Goal: Find contact information: Find contact information

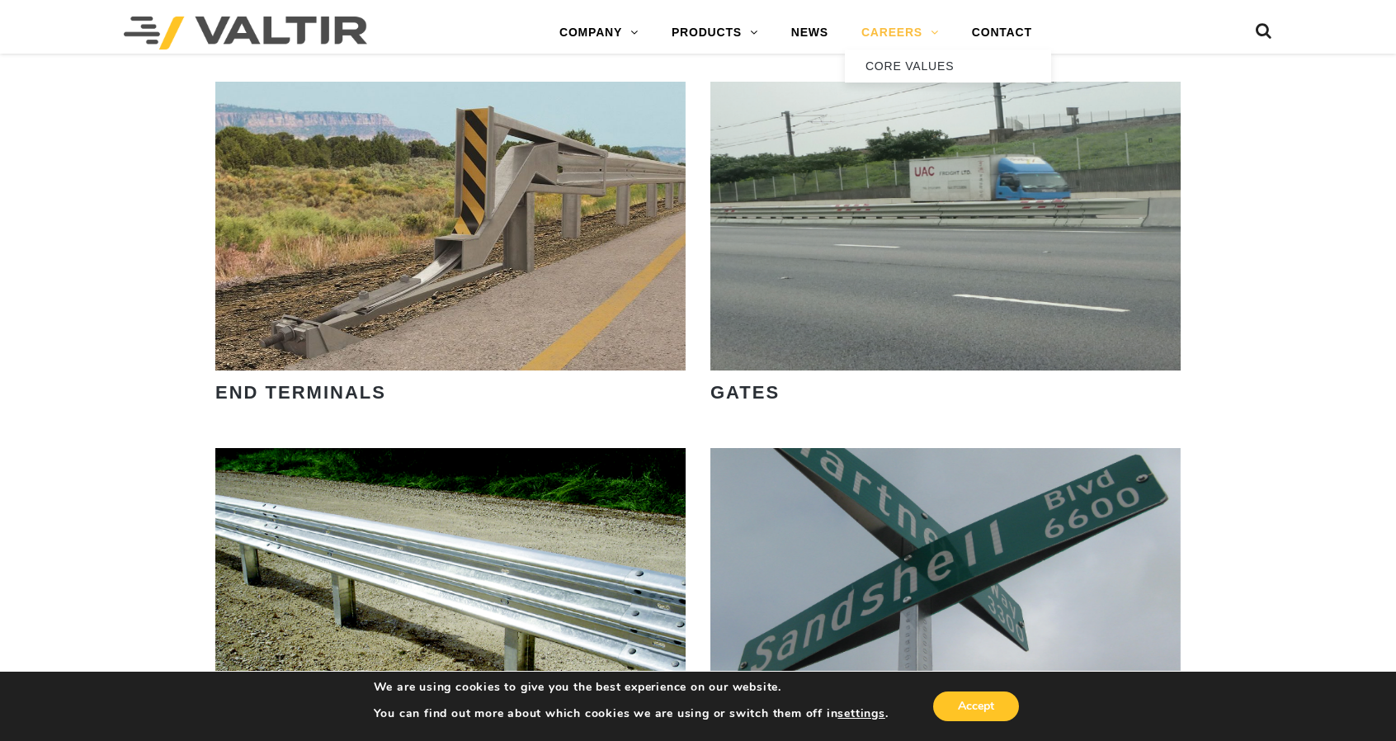
scroll to position [1751, 0]
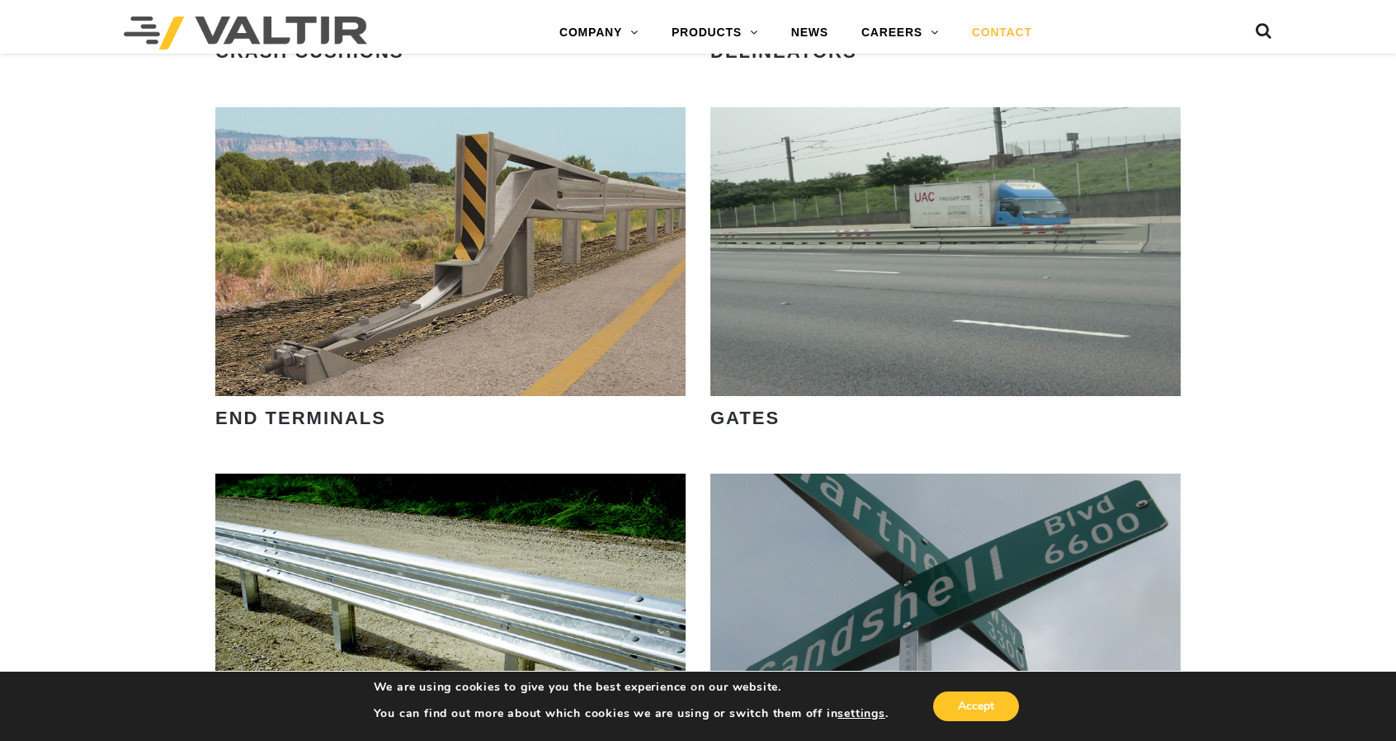
click at [994, 22] on link "CONTACT" at bounding box center [1001, 32] width 93 height 33
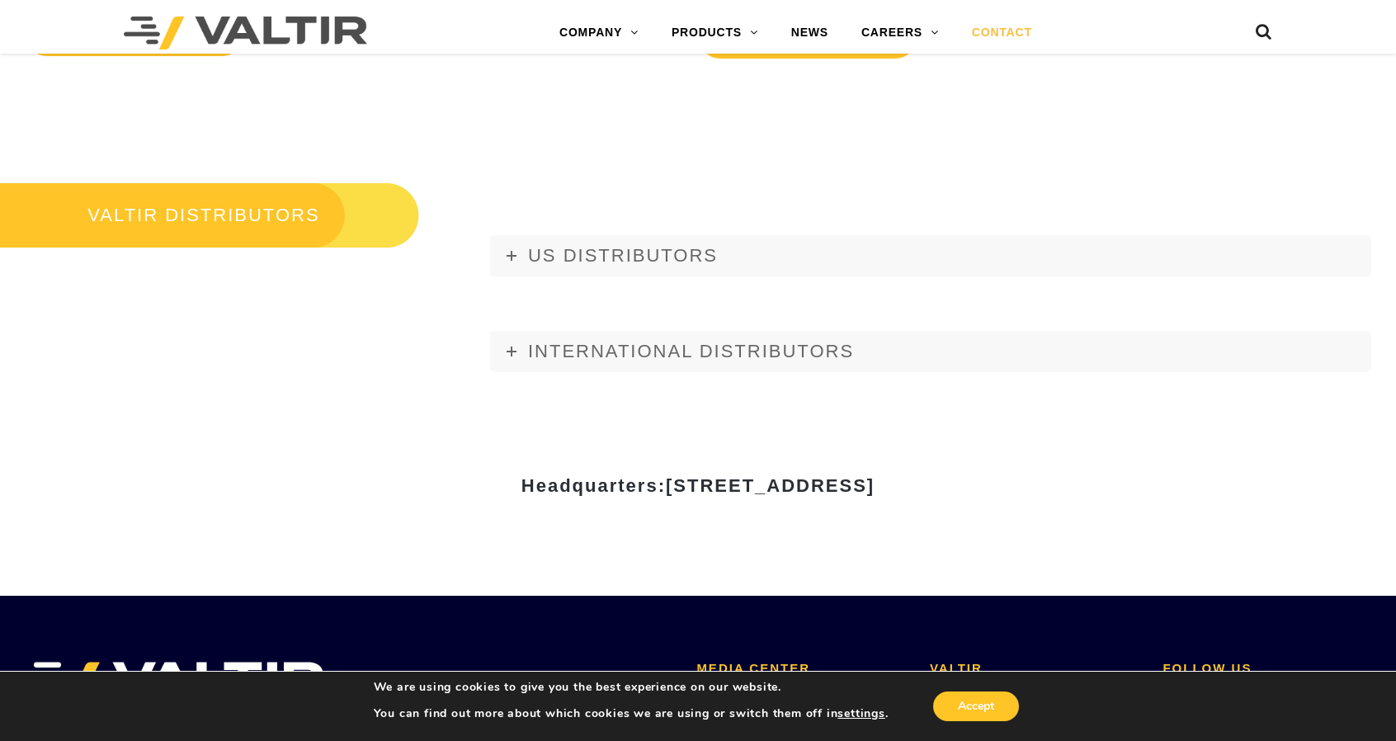
scroll to position [2145, 0]
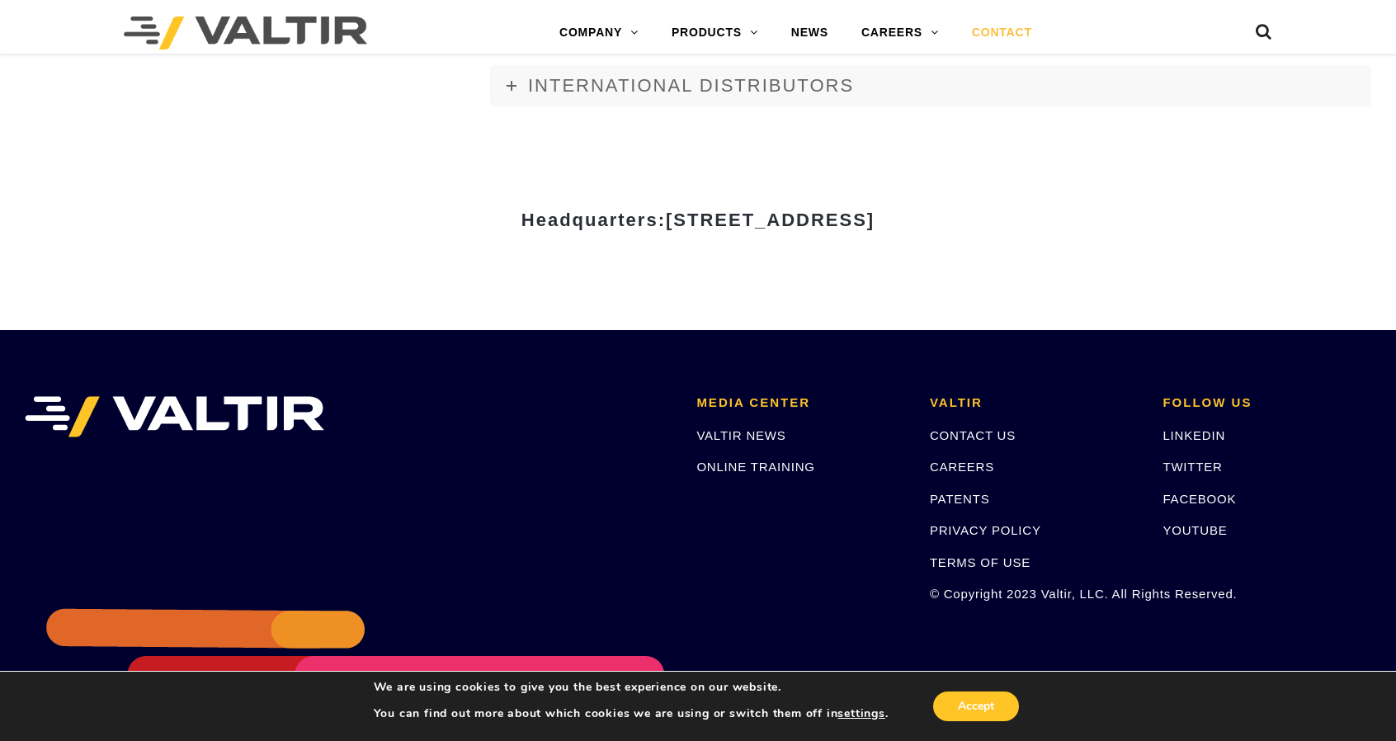
click at [713, 216] on span "[STREET_ADDRESS]" at bounding box center [770, 220] width 209 height 21
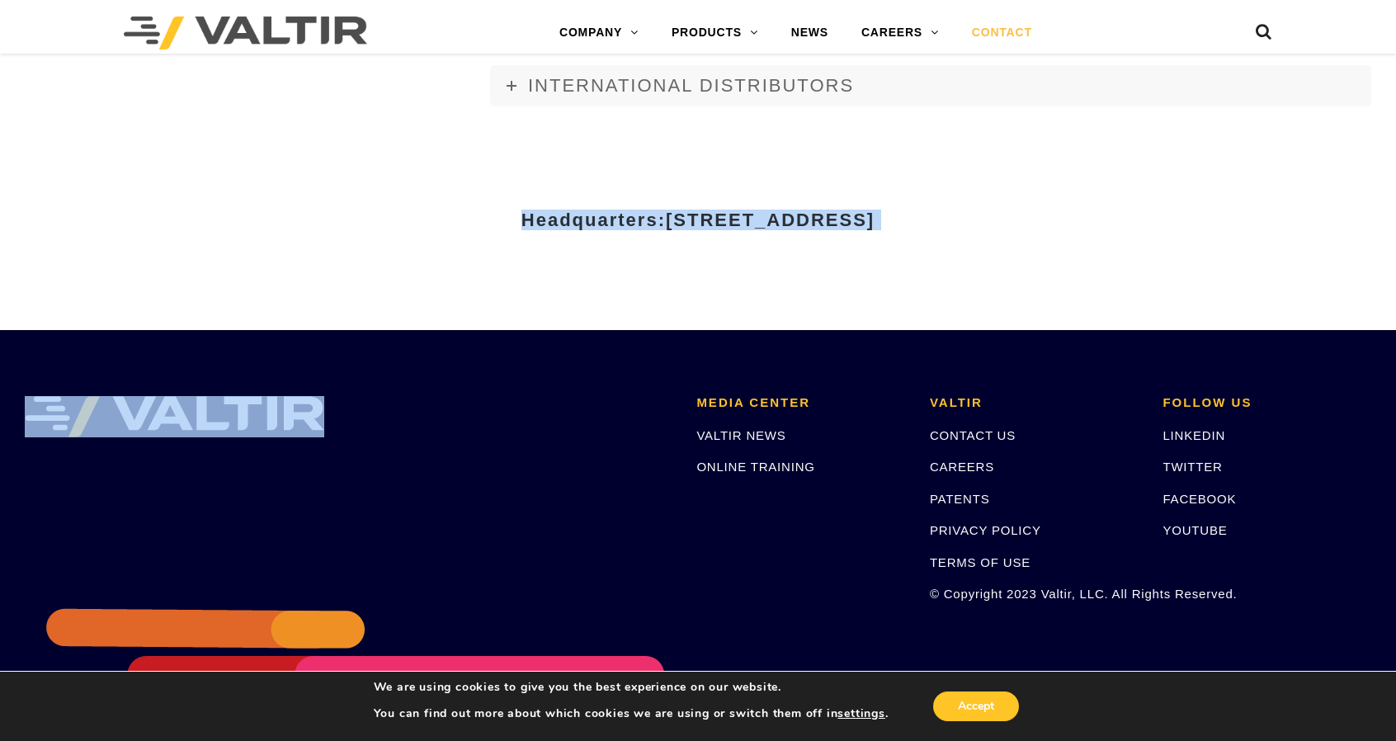
click at [713, 216] on span "[STREET_ADDRESS]" at bounding box center [770, 220] width 209 height 21
click at [863, 278] on div "Headquarters: 15601 Dallas Parkway, Suite 525 | Addison, TX 75001" at bounding box center [698, 226] width 990 height 205
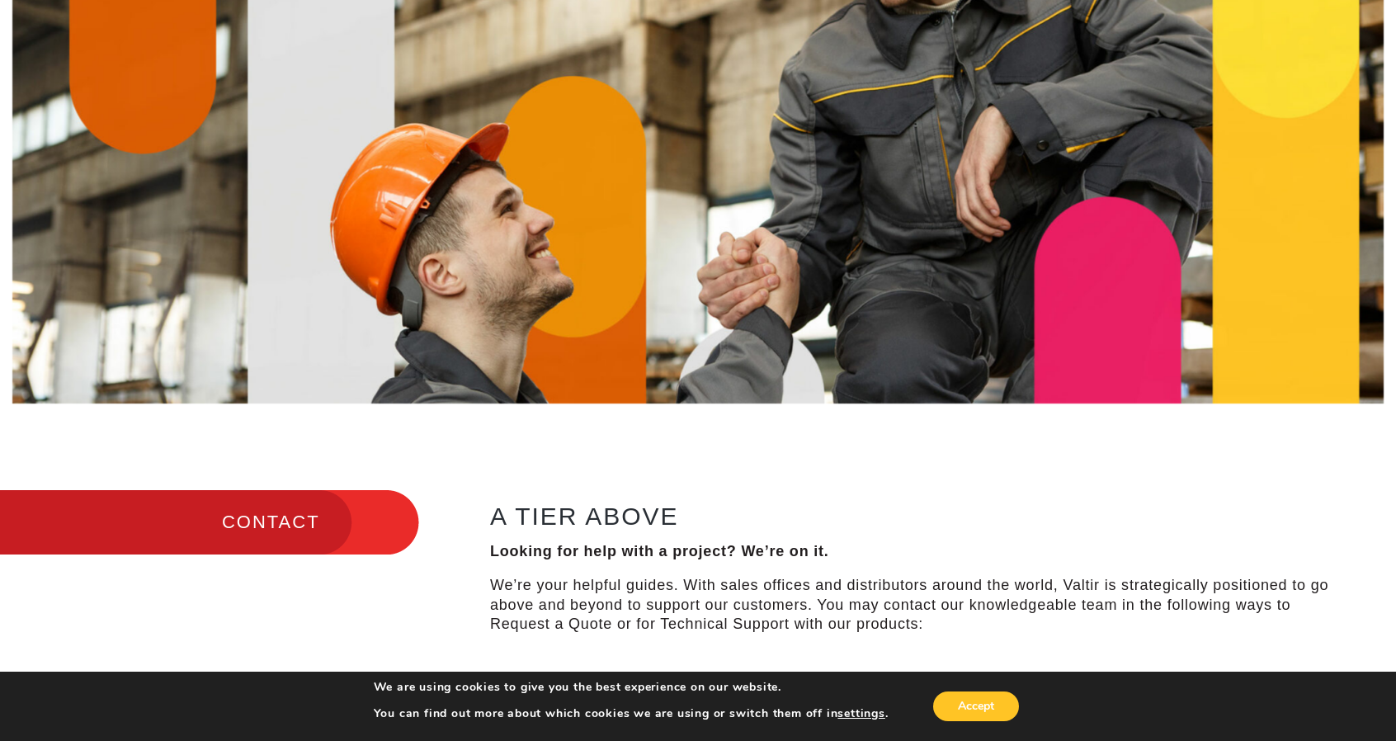
scroll to position [0, 0]
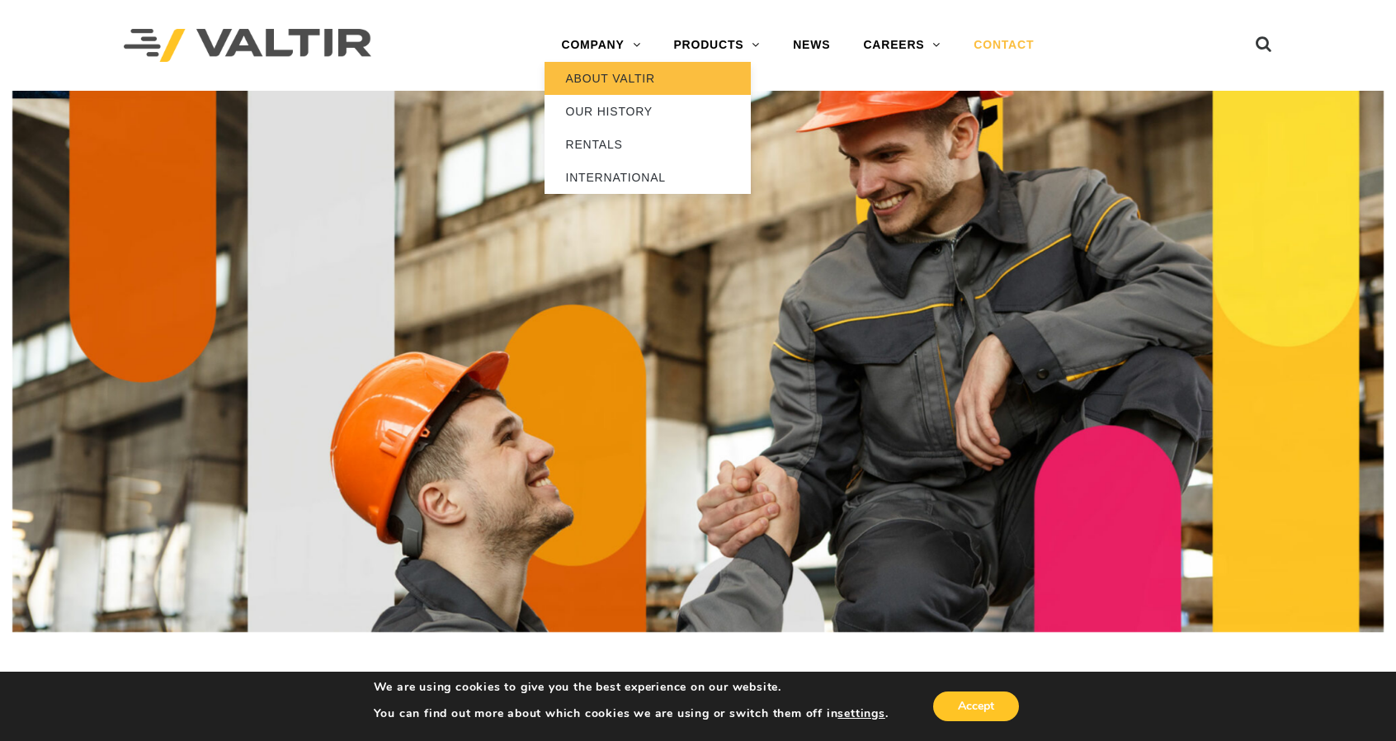
click at [622, 75] on link "ABOUT VALTIR" at bounding box center [647, 78] width 206 height 33
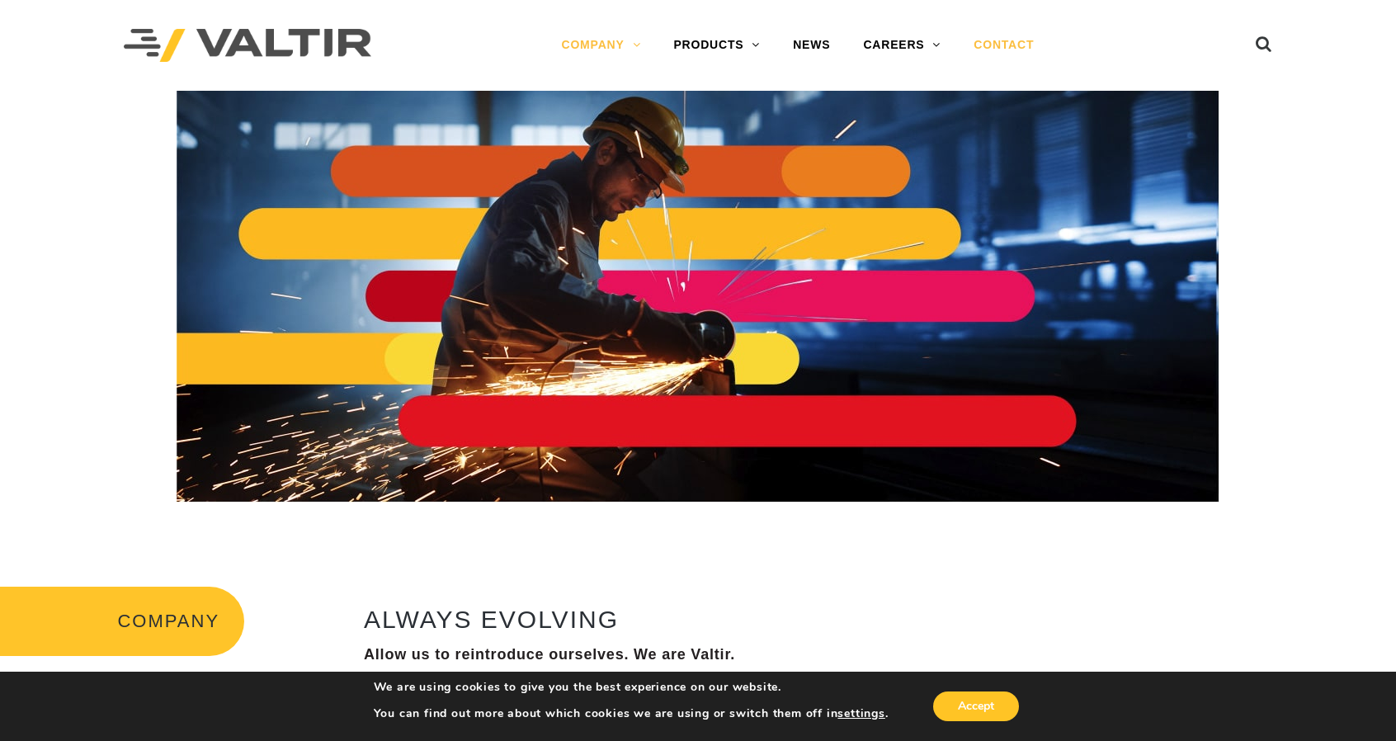
click at [995, 47] on link "CONTACT" at bounding box center [1003, 45] width 93 height 33
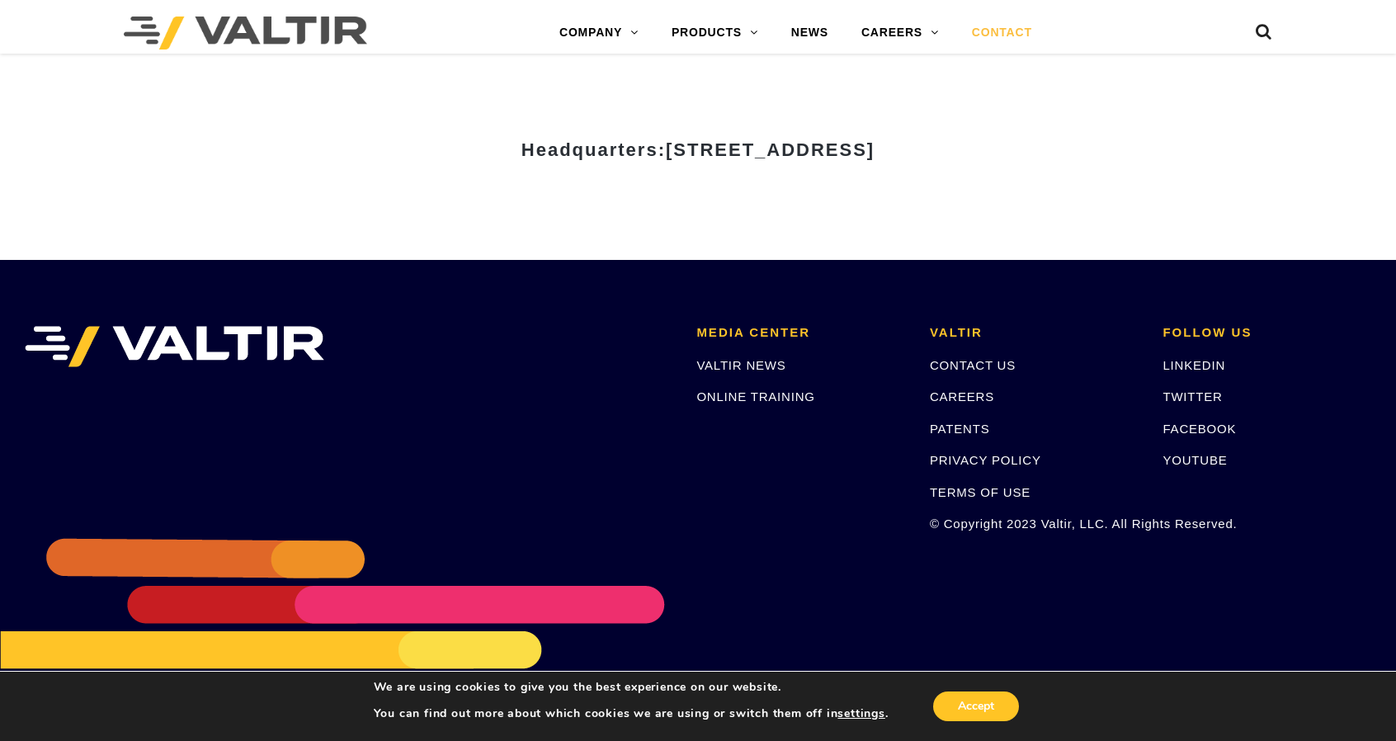
scroll to position [2228, 0]
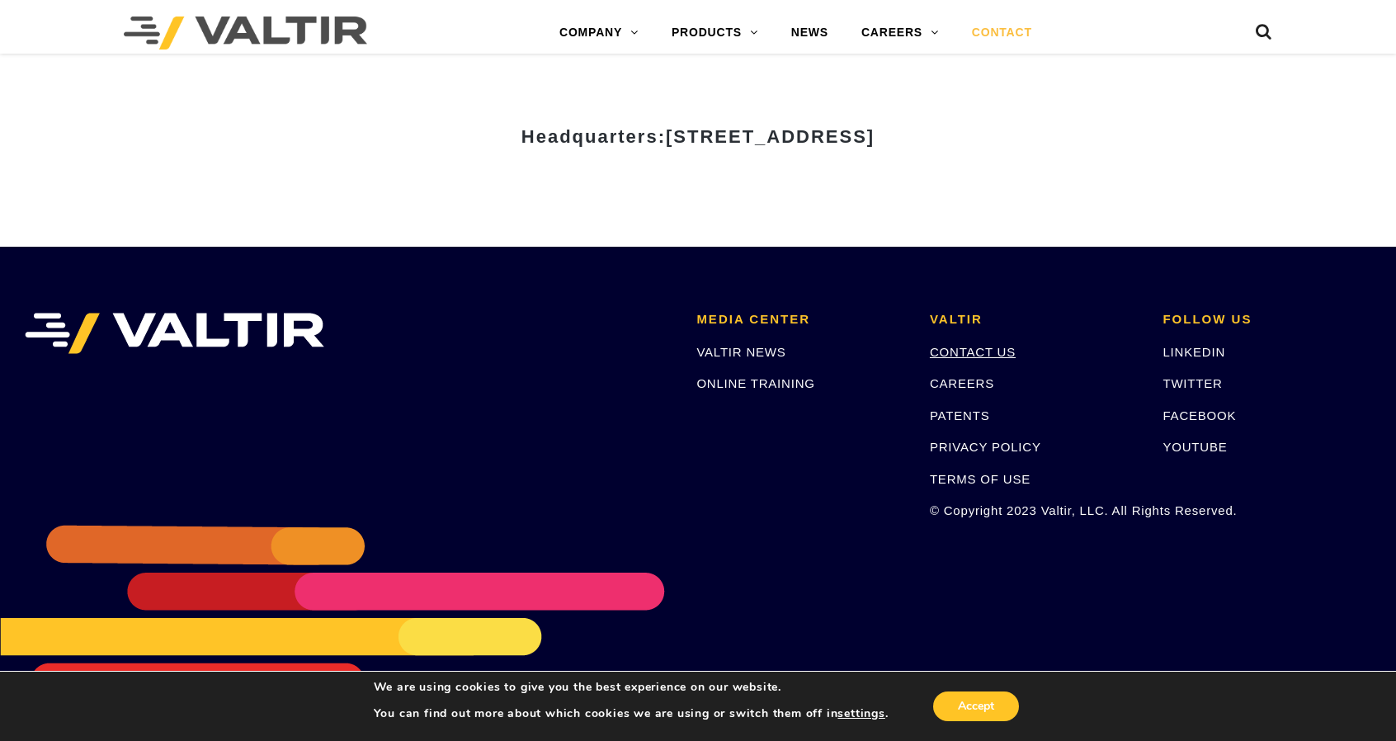
click at [977, 355] on link "CONTACT US" at bounding box center [973, 352] width 86 height 14
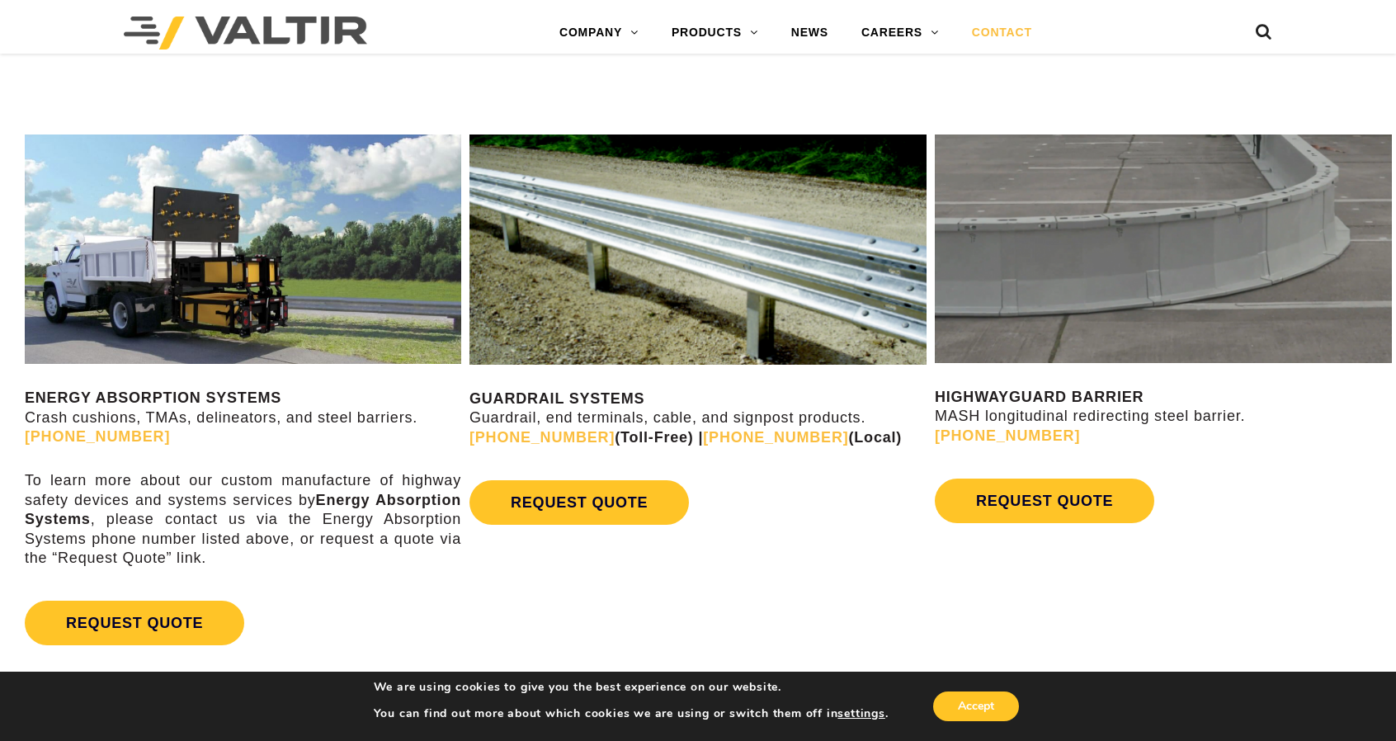
scroll to position [660, 0]
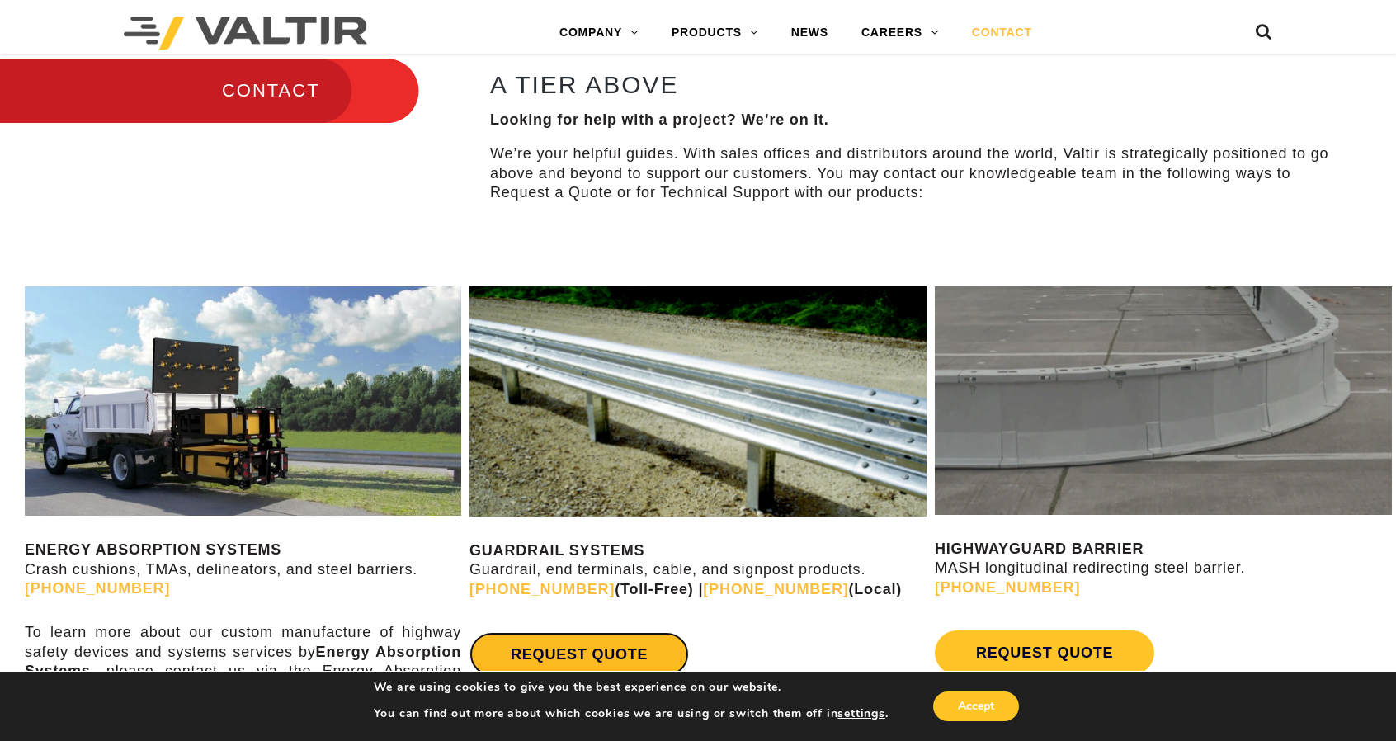
click at [605, 646] on link "REQUEST QUOTE" at bounding box center [578, 654] width 219 height 45
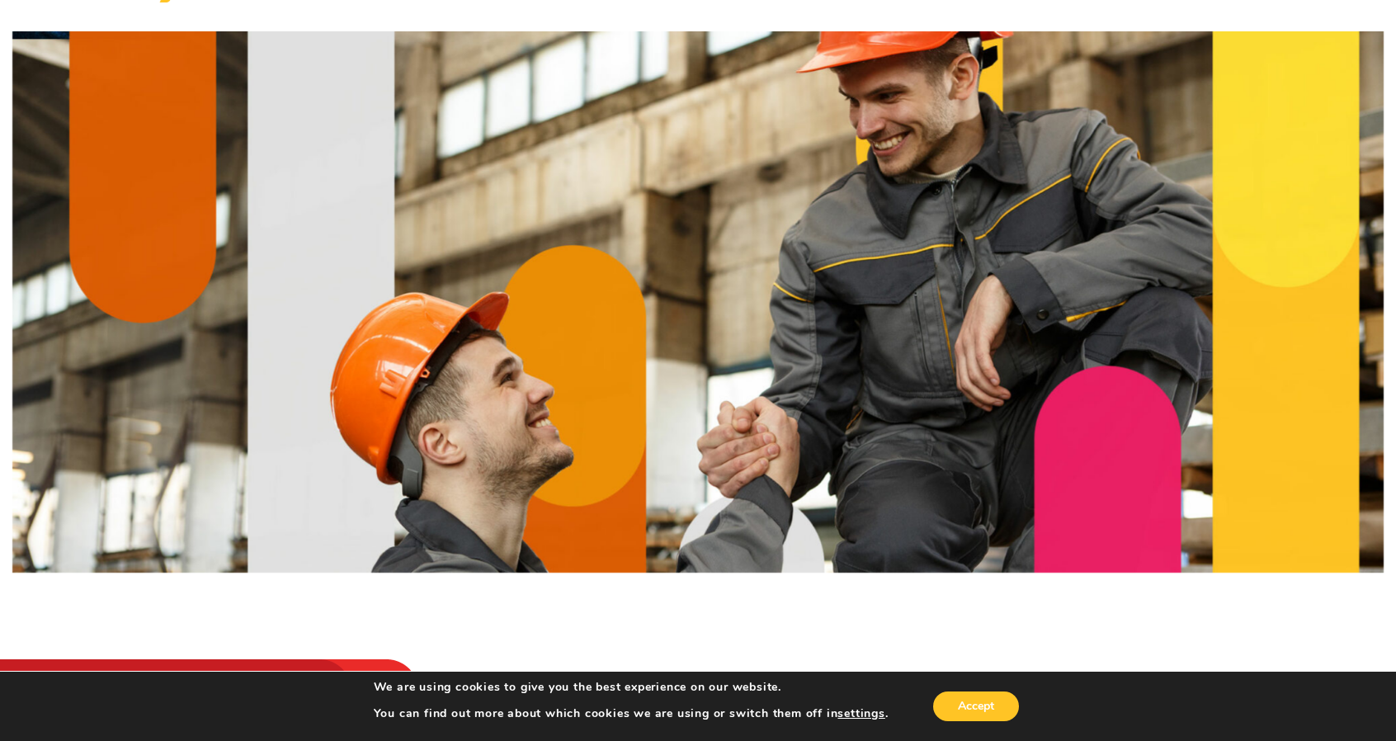
scroll to position [0, 0]
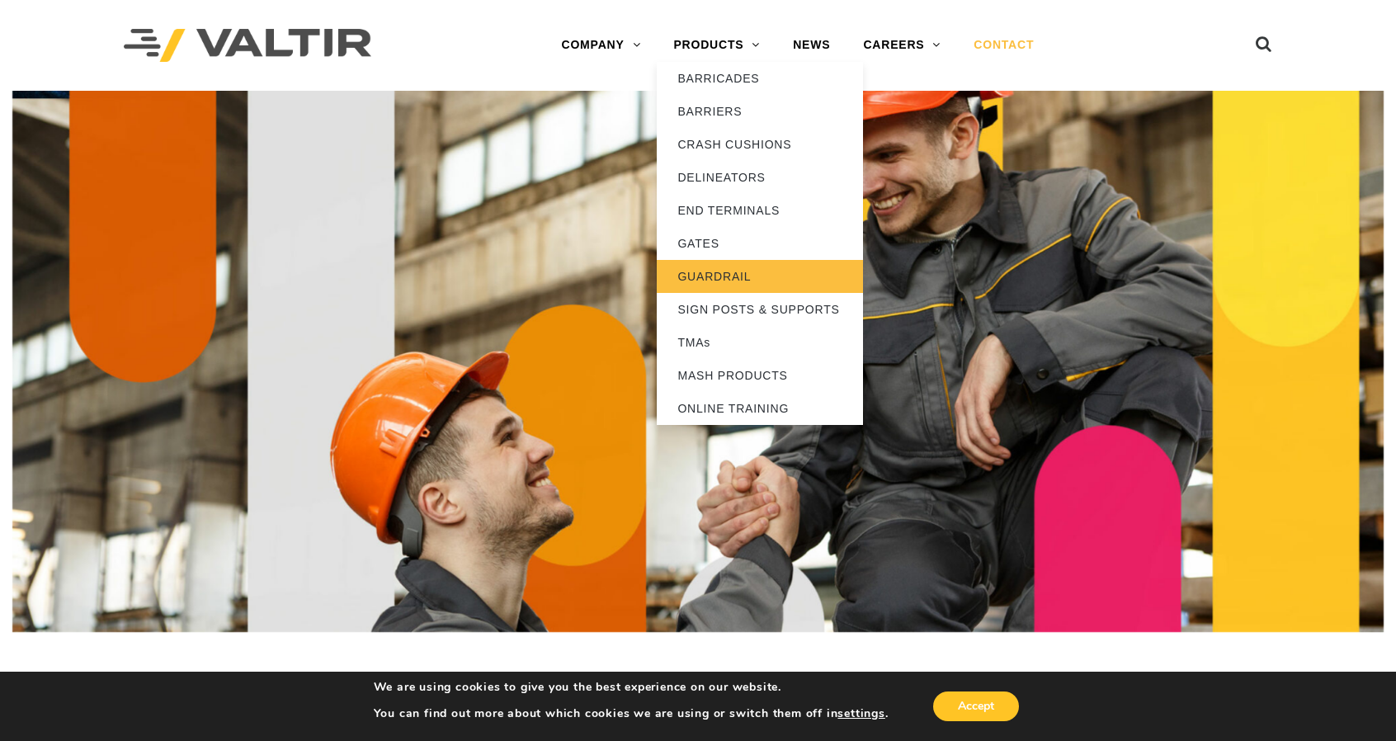
click at [713, 277] on link "GUARDRAIL" at bounding box center [760, 276] width 206 height 33
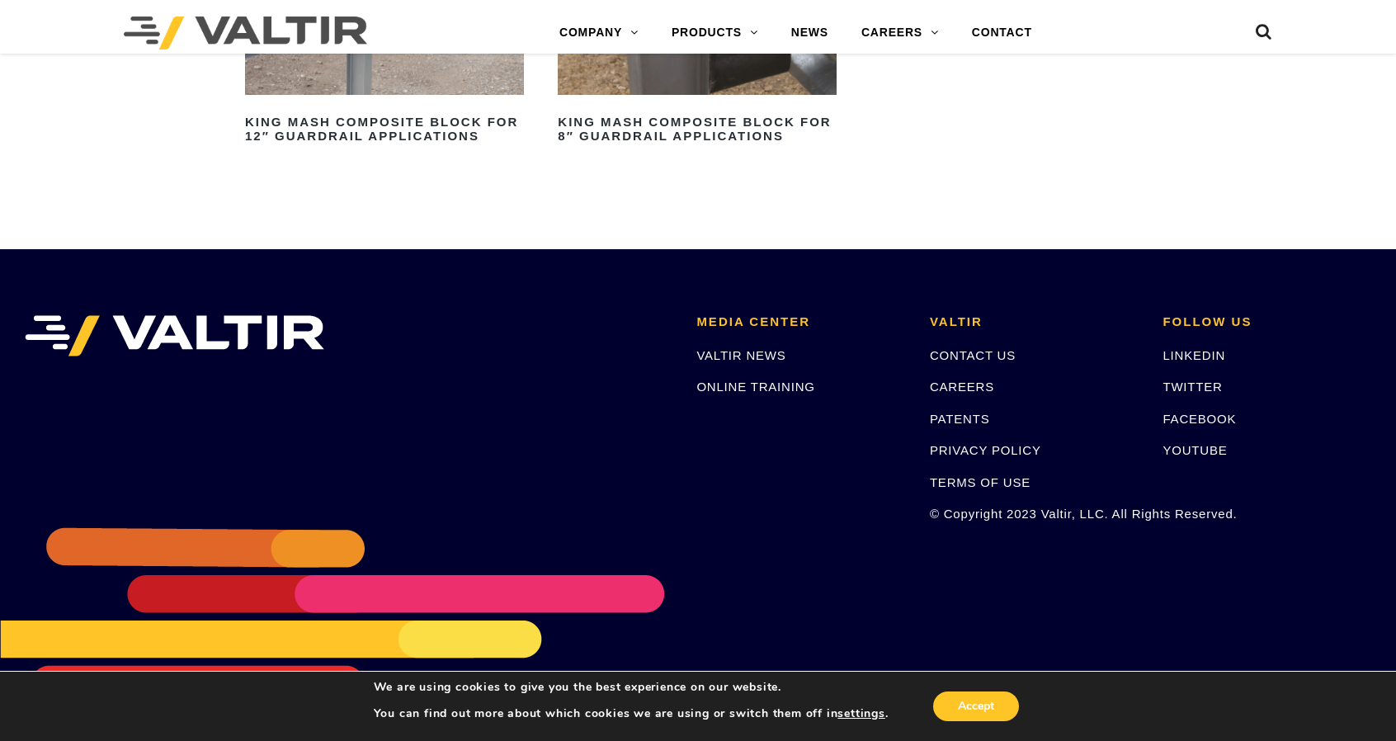
scroll to position [1791, 0]
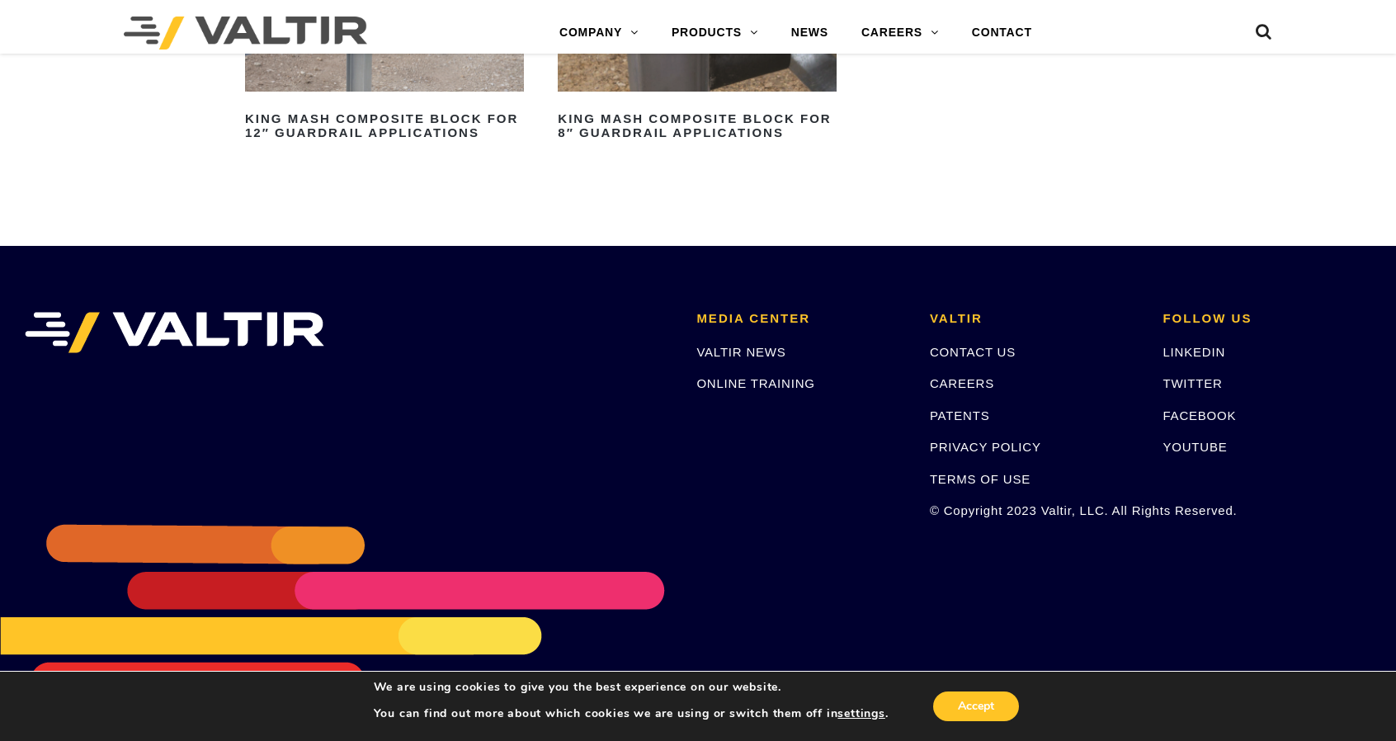
click at [833, 478] on li "MEDIA CENTER VALTIR NEWS ONLINE TRAINING" at bounding box center [800, 415] width 233 height 206
click at [1152, 463] on li "FOLLOW US LINKEDIN TWITTER FACEBOOK YOUTUBE" at bounding box center [1266, 415] width 233 height 206
click at [1017, 416] on p "PATENTS" at bounding box center [1034, 415] width 209 height 19
click at [1076, 393] on div "CONTACT US CAREERS PATENTS PRIVACY POLICY TERMS OF USE © Copyright 2023 Valtir,…" at bounding box center [1034, 430] width 209 height 177
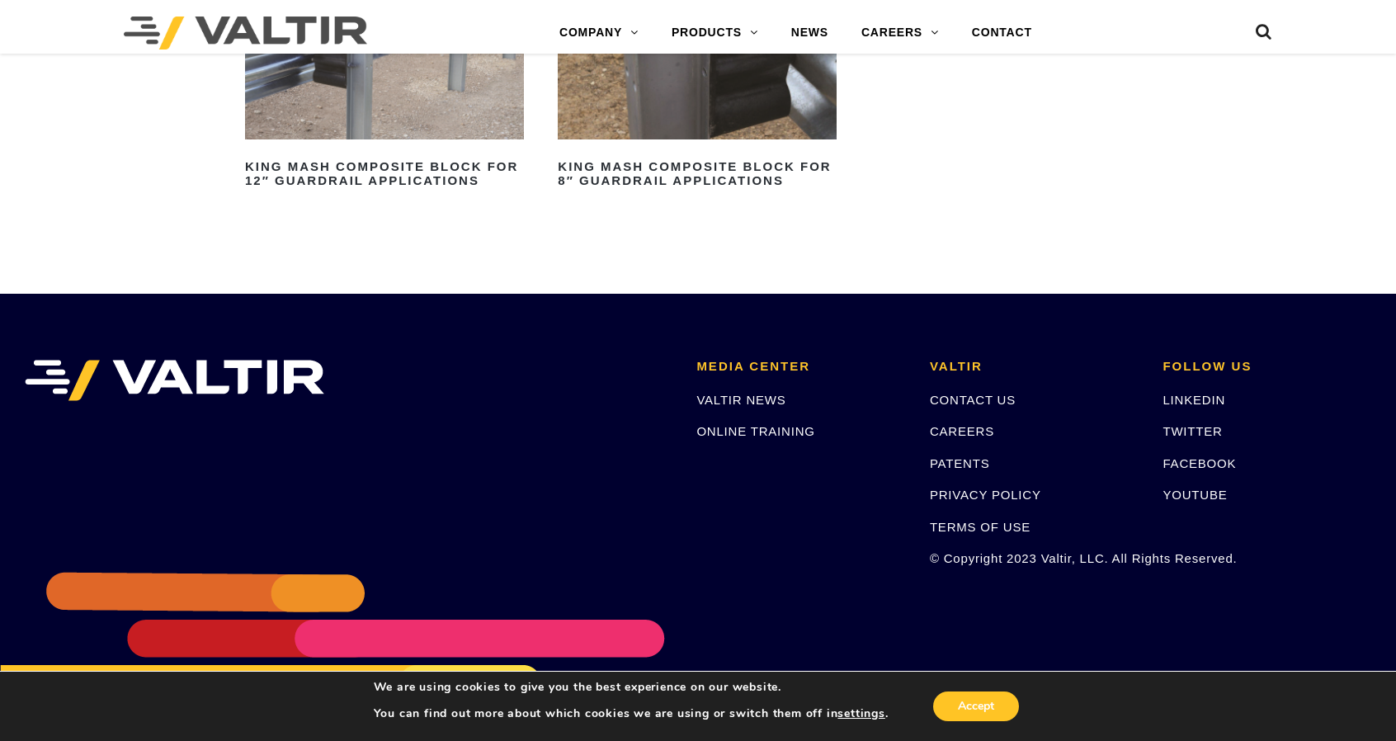
scroll to position [1709, 0]
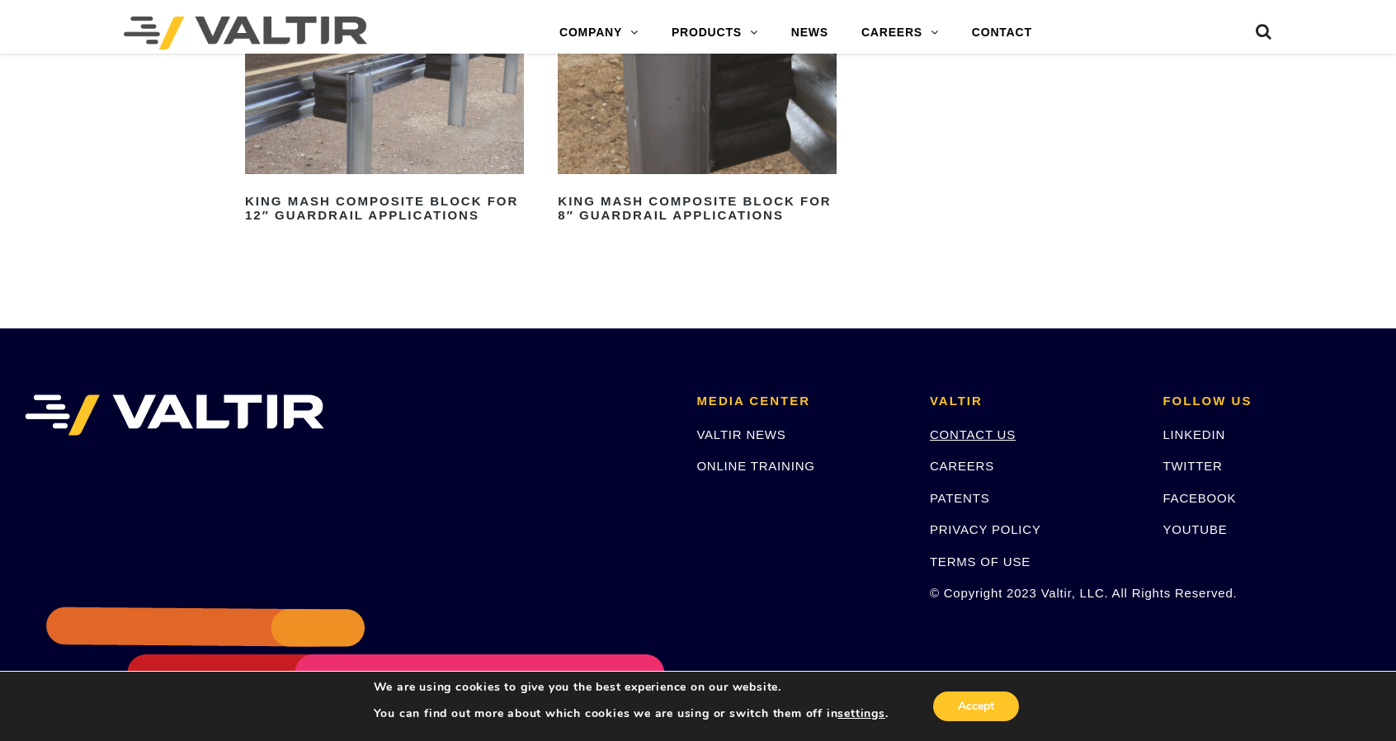
click at [949, 440] on link "CONTACT US" at bounding box center [973, 434] width 86 height 14
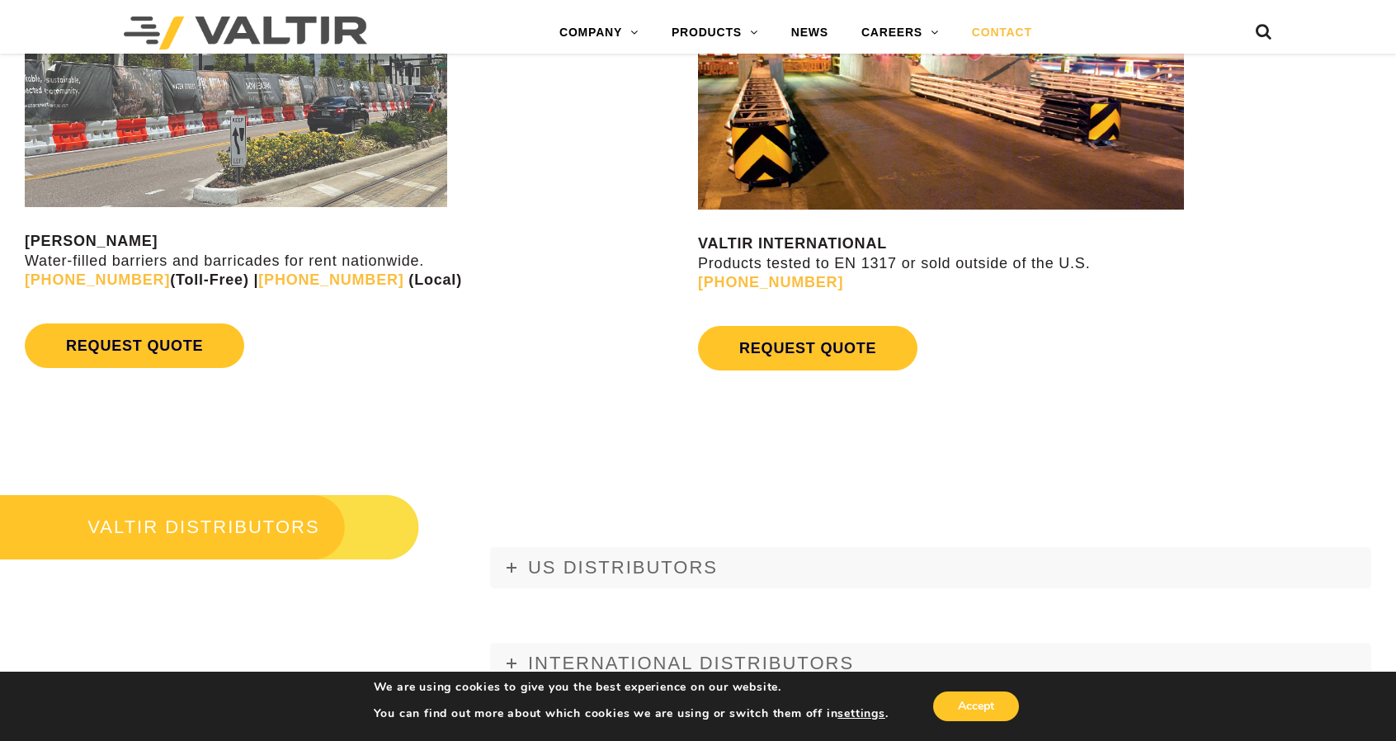
scroll to position [1897, 0]
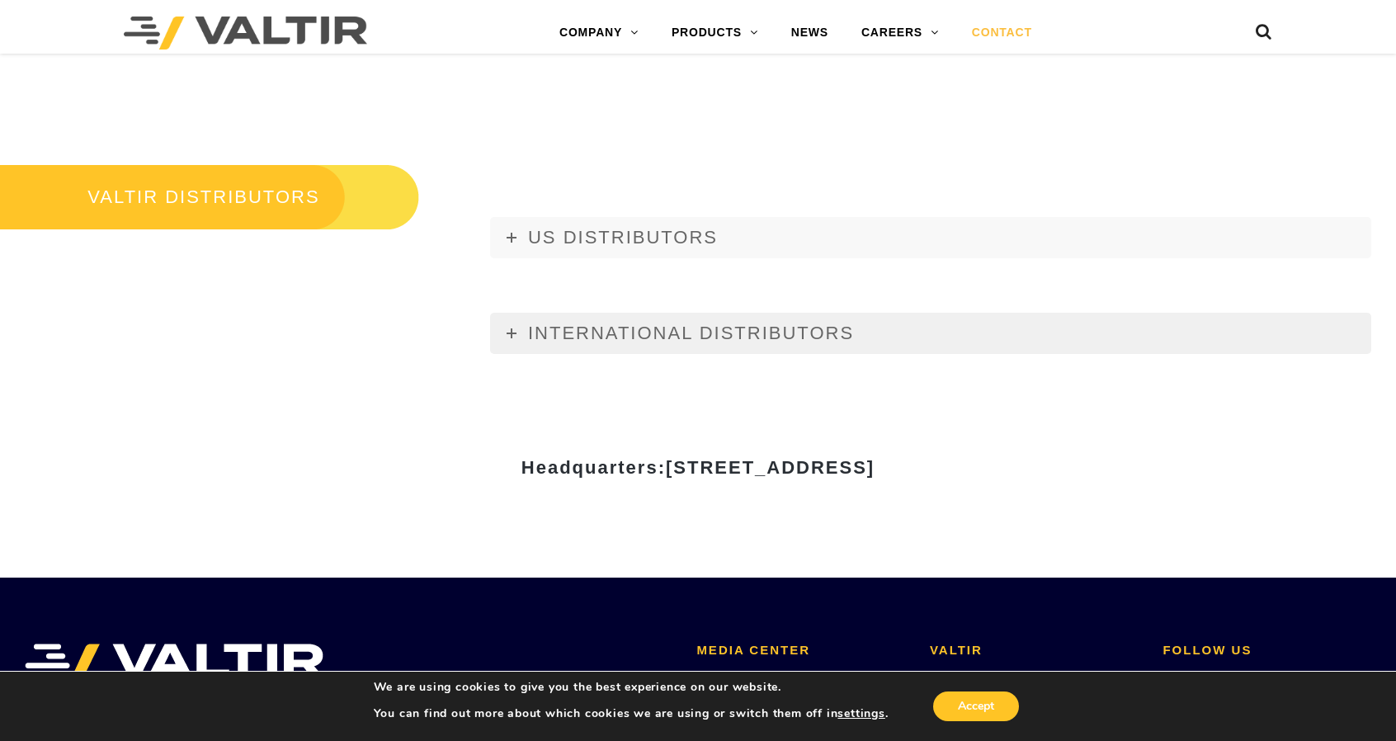
click at [629, 326] on span "INTERNATIONAL DISTRIBUTORS" at bounding box center [691, 333] width 326 height 21
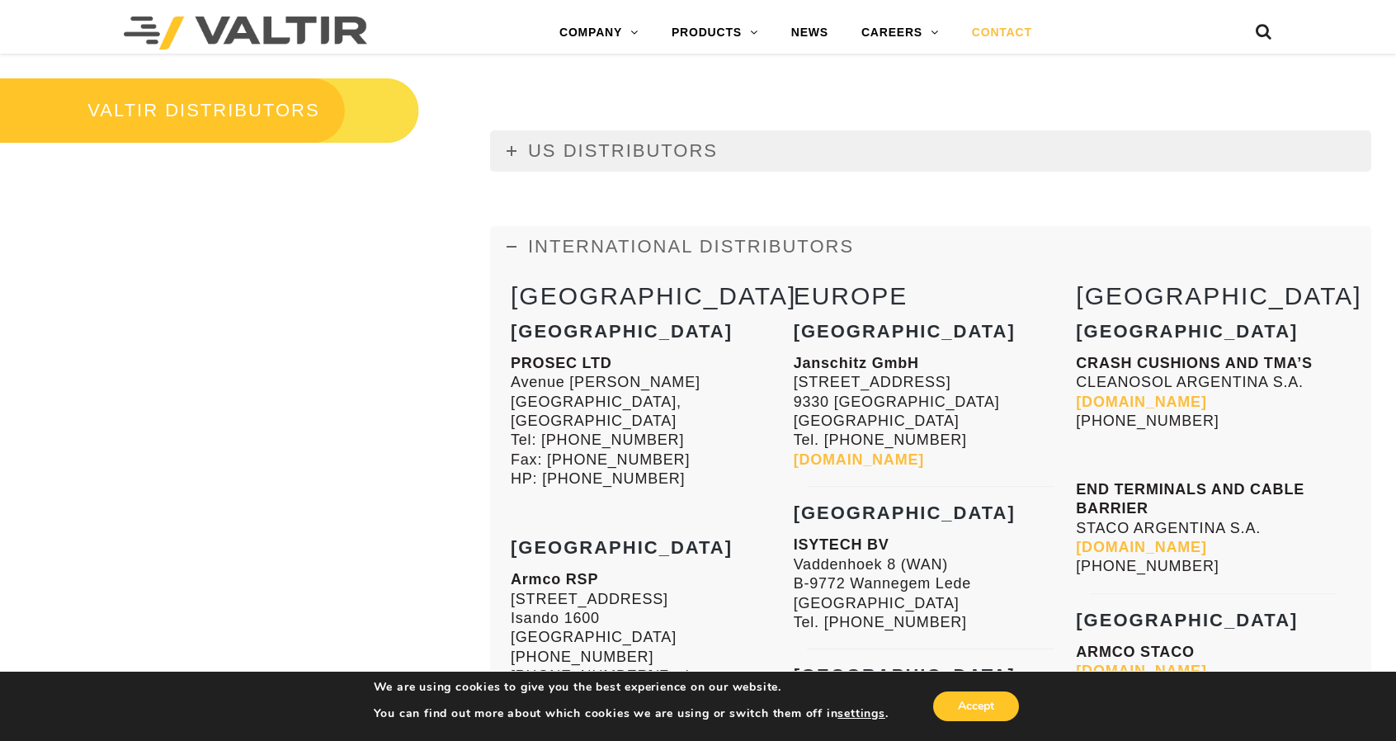
scroll to position [1980, 0]
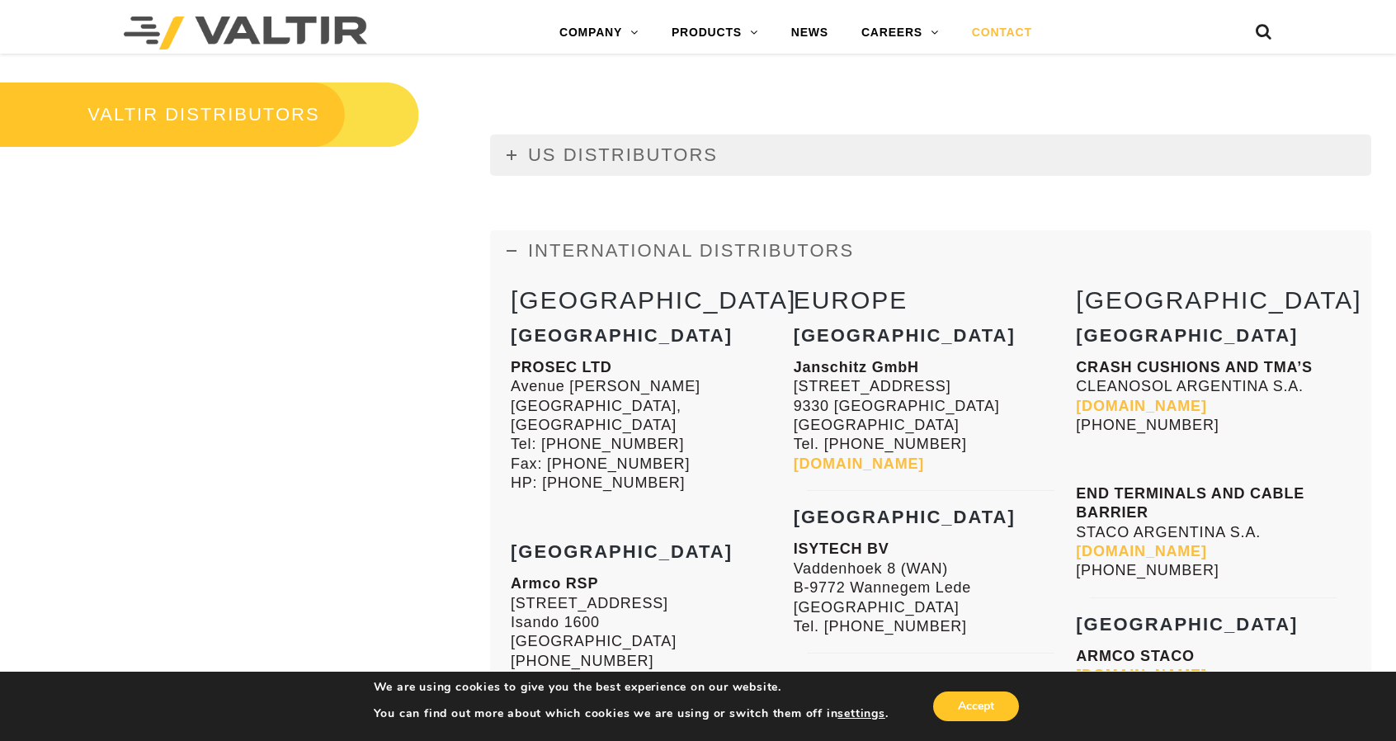
click at [639, 153] on span "US DISTRIBUTORS" at bounding box center [623, 154] width 190 height 21
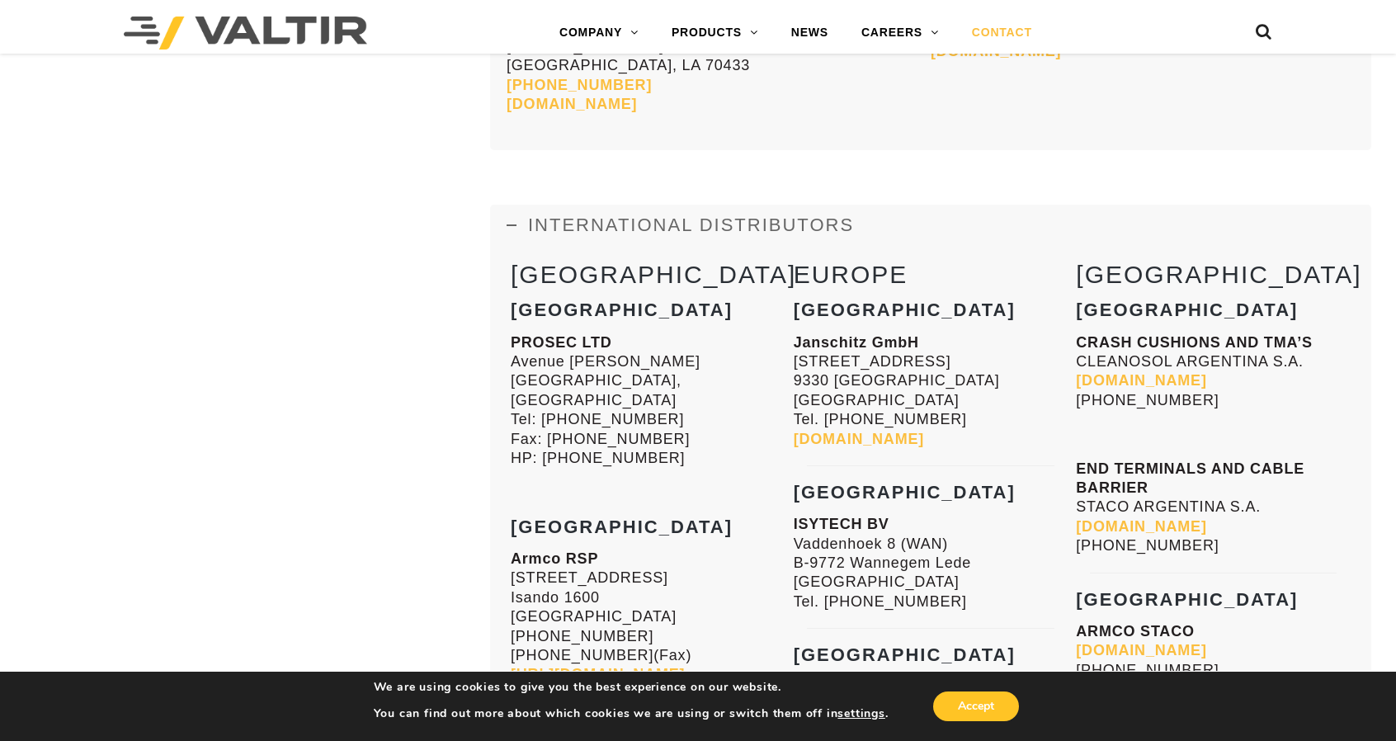
scroll to position [7176, 0]
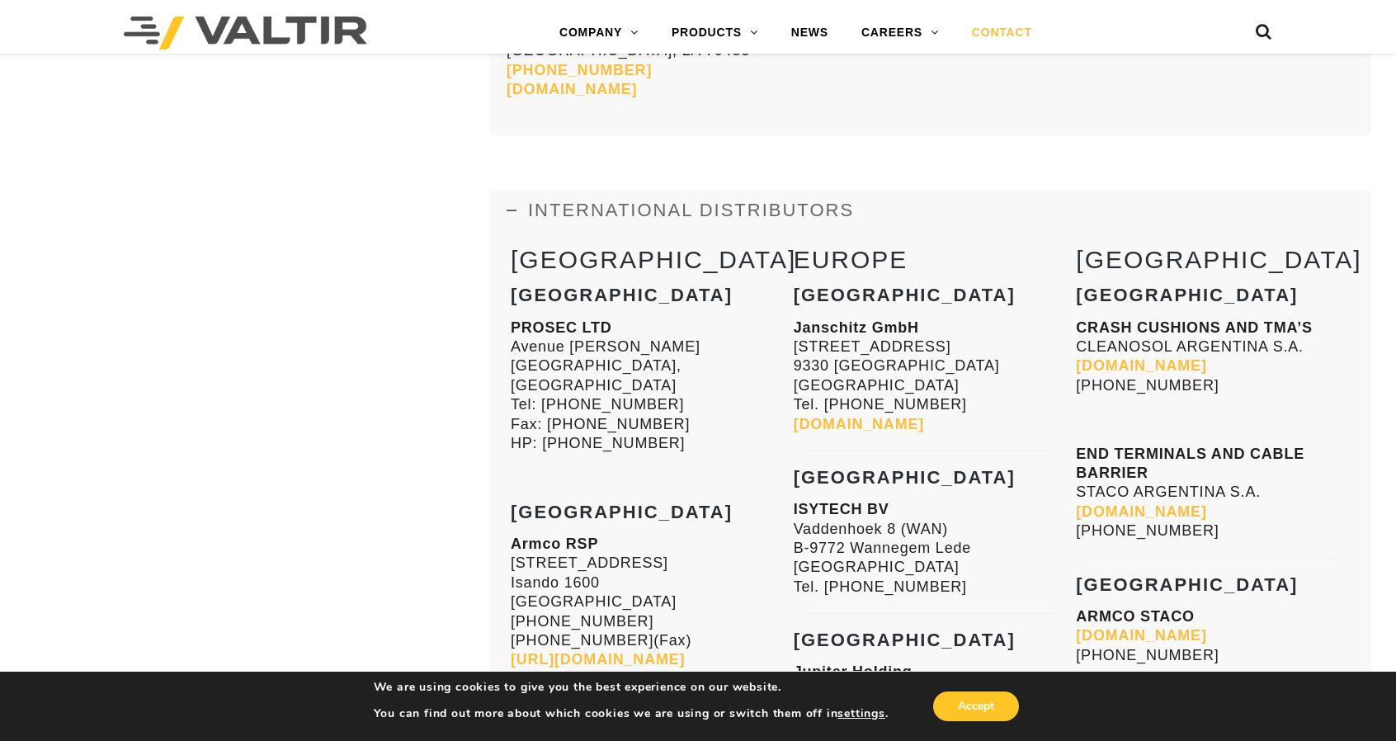
click at [812, 416] on link "[DOMAIN_NAME]" at bounding box center [858, 424] width 130 height 16
click at [663, 651] on link "[URL][DOMAIN_NAME]" at bounding box center [598, 659] width 174 height 16
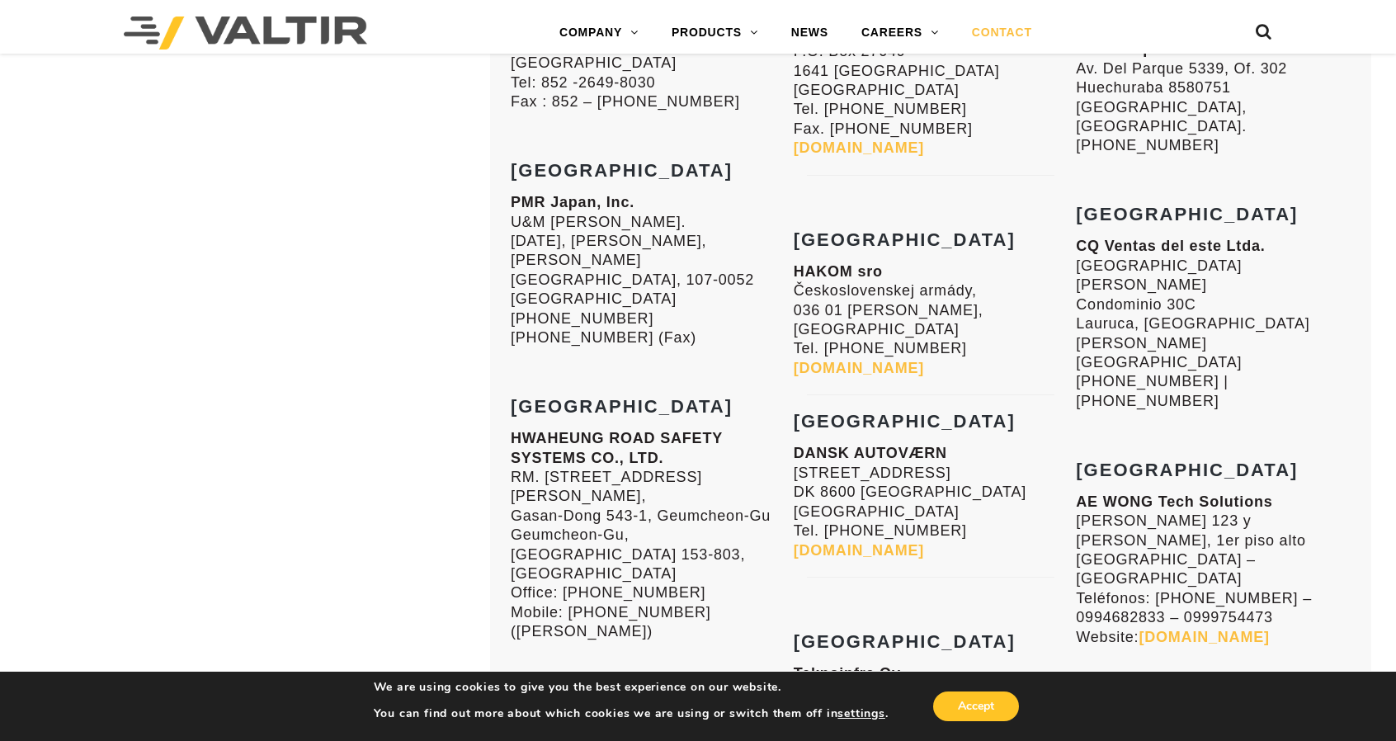
scroll to position [8001, 0]
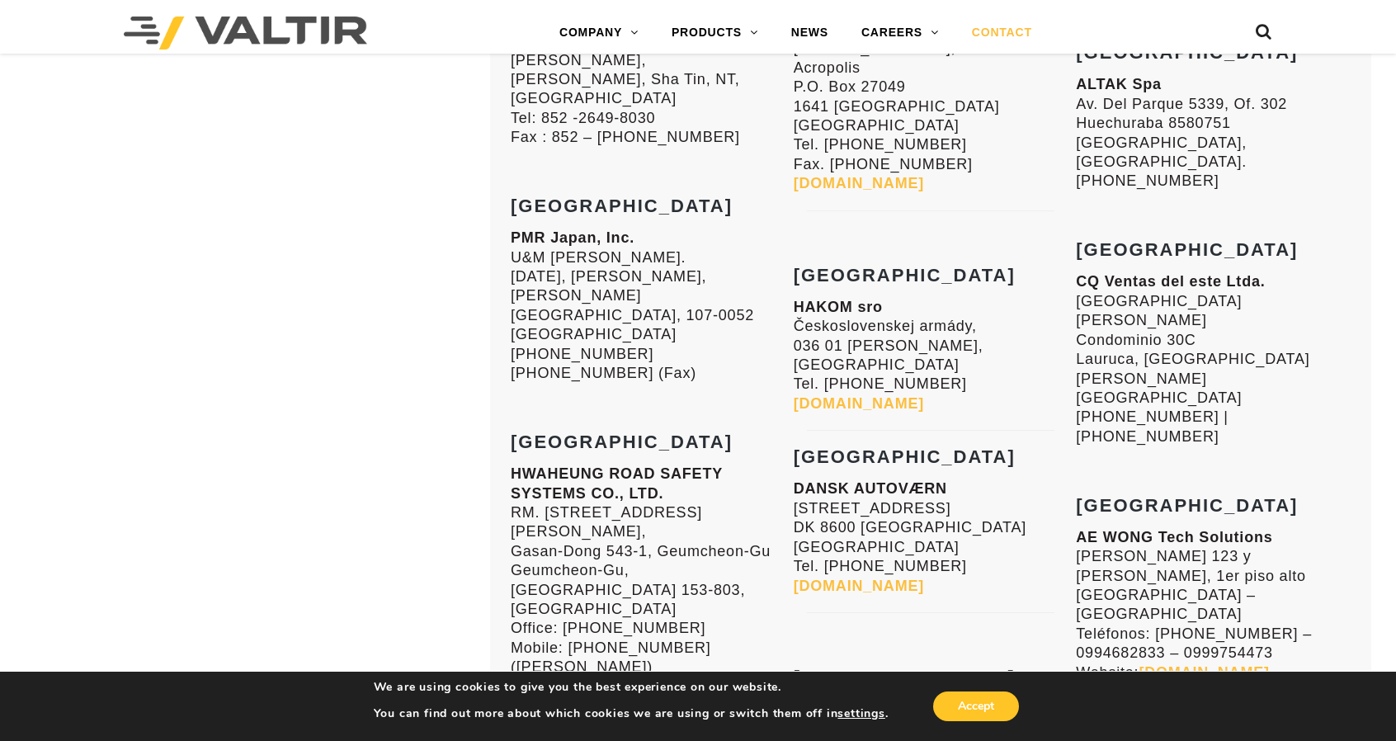
click at [394, 286] on div "VALTIR DISTRIBUTORS US DISTRIBUTORS [US_STATE] Gulf Material Sales, LLC [STREET…" at bounding box center [698, 6] width 1396 height 12043
